Goal: Information Seeking & Learning: Learn about a topic

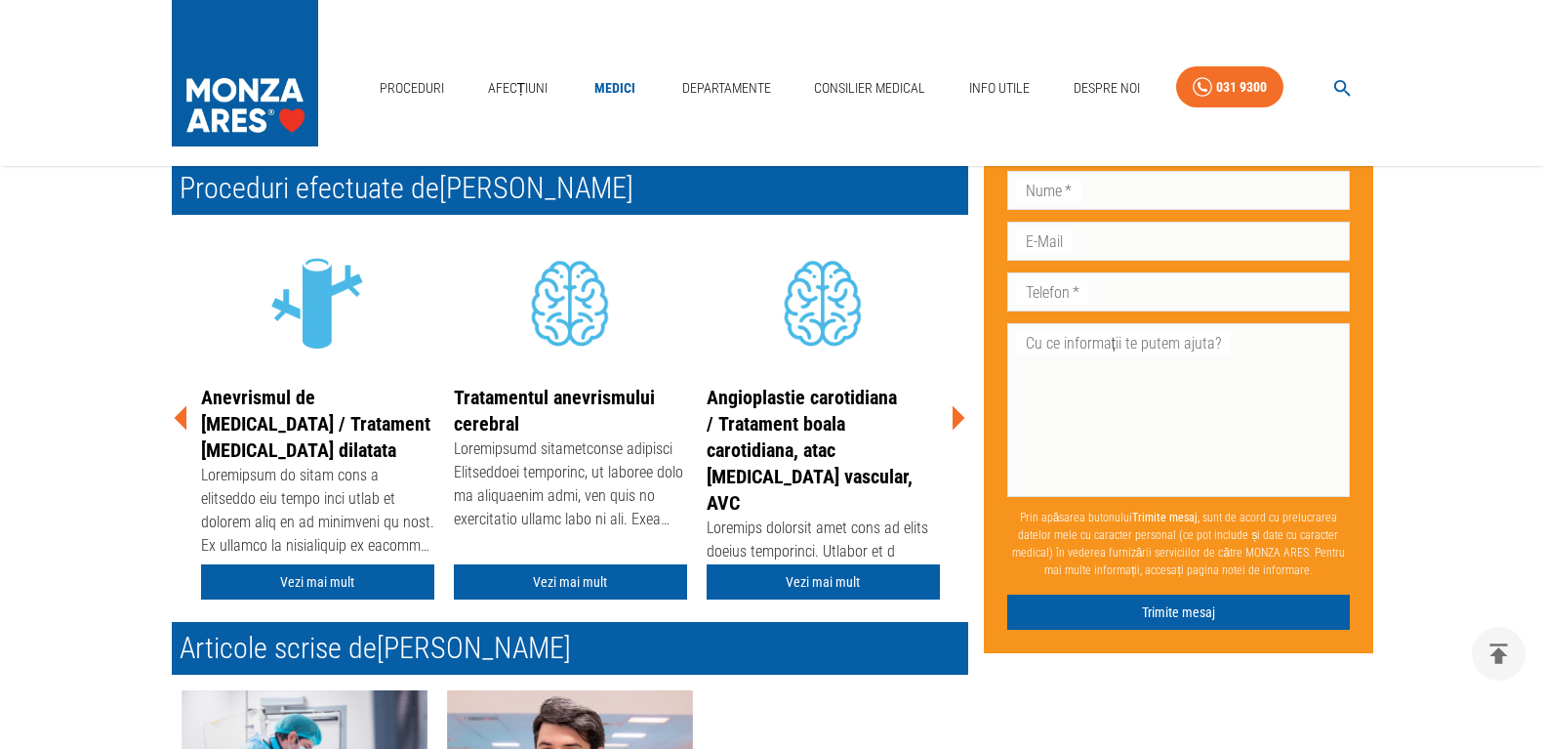
scroll to position [293, 0]
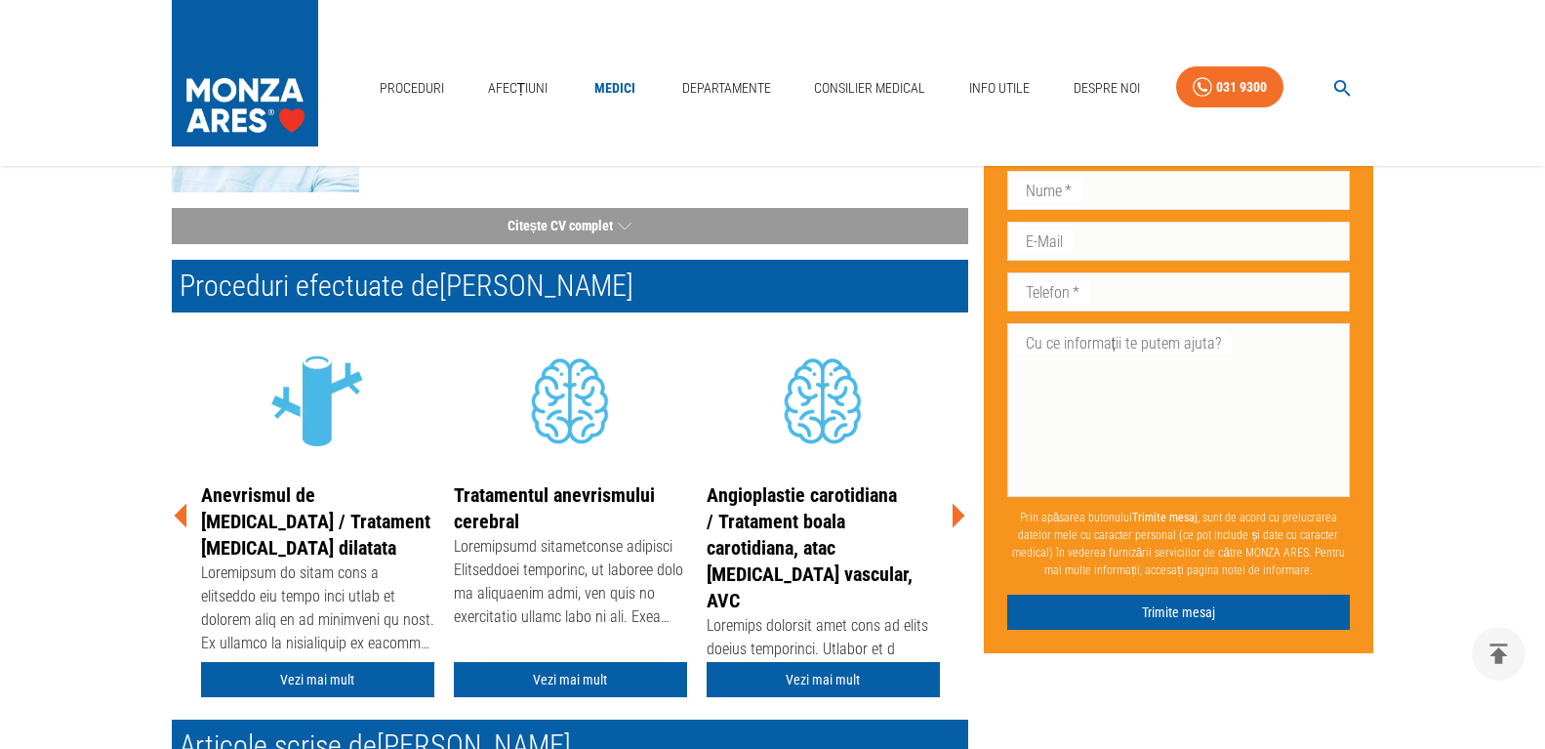
click at [188, 502] on icon at bounding box center [181, 515] width 59 height 59
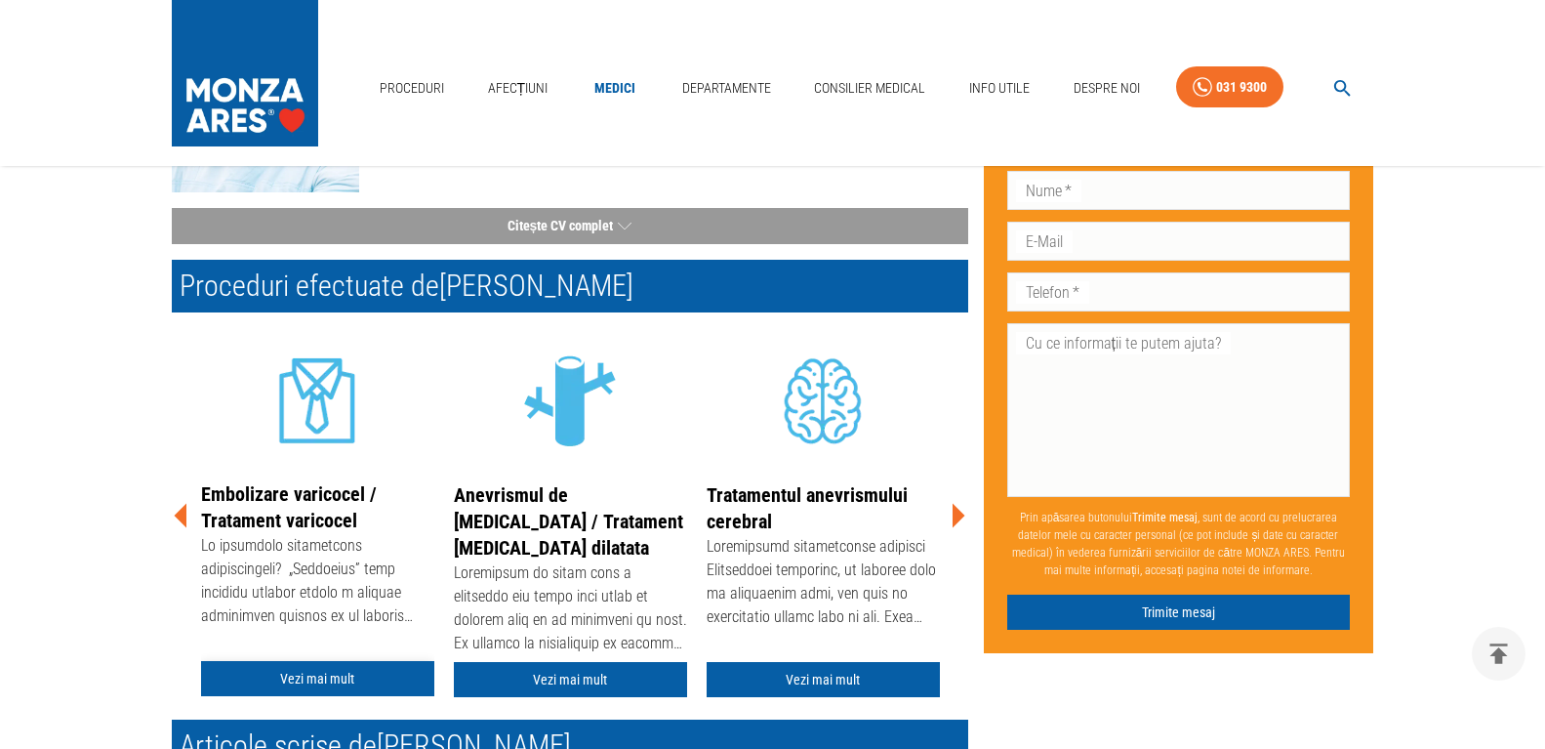
click at [278, 675] on link "Vezi mai mult" at bounding box center [317, 679] width 233 height 36
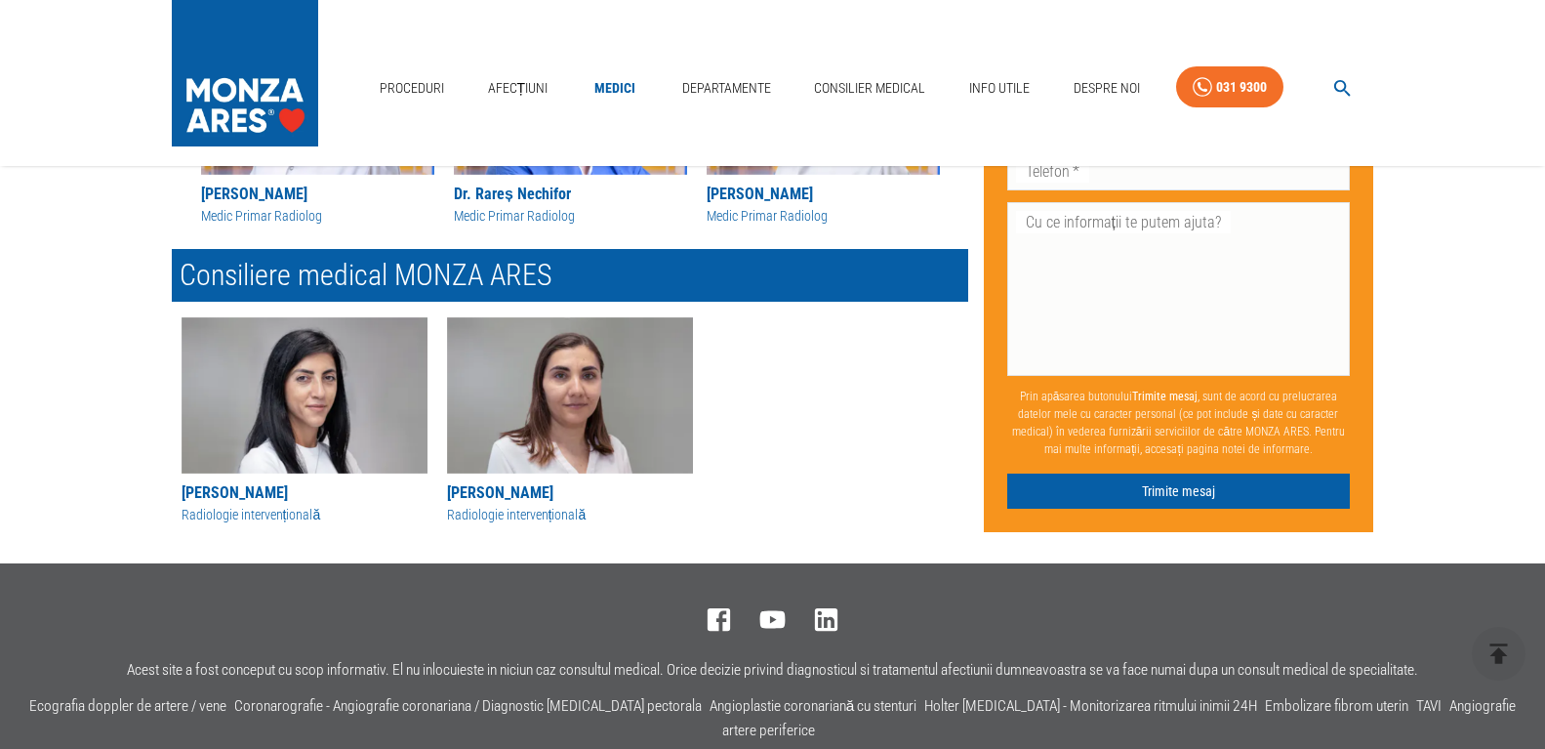
scroll to position [1539, 0]
